Goal: Information Seeking & Learning: Stay updated

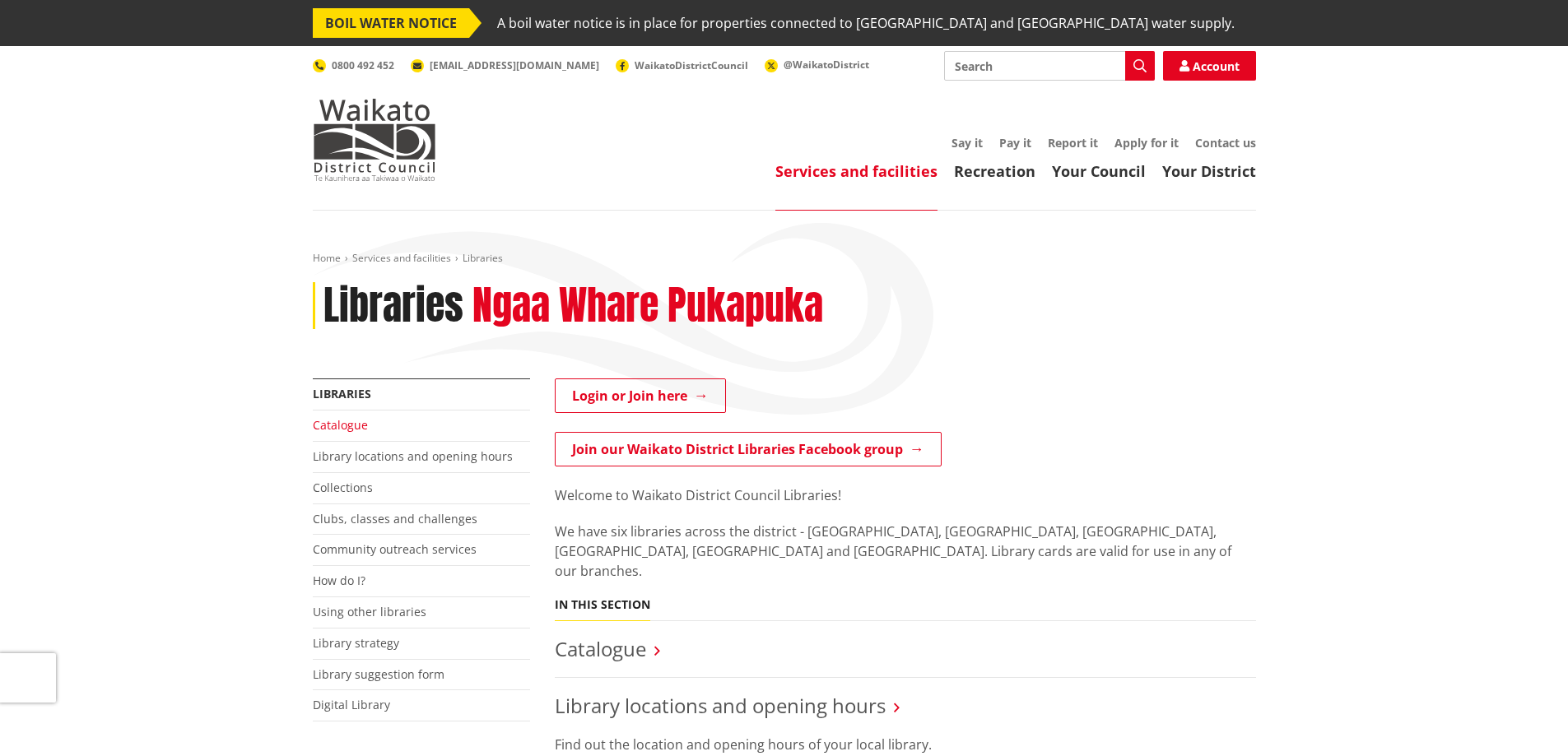
click at [346, 425] on link "Catalogue" at bounding box center [341, 425] width 55 height 16
click at [864, 27] on span "A boil water notice is in place for properties connected to [GEOGRAPHIC_DATA] a…" at bounding box center [866, 23] width 738 height 30
